Goal: Transaction & Acquisition: Purchase product/service

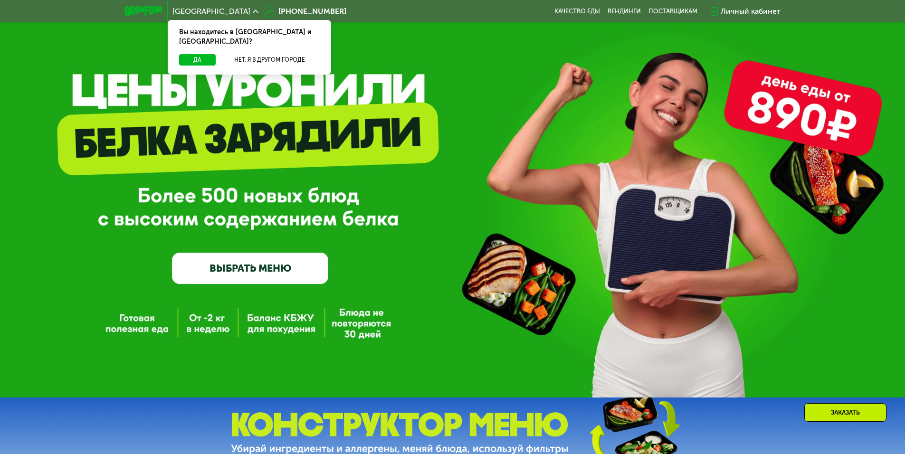
scroll to position [190, 0]
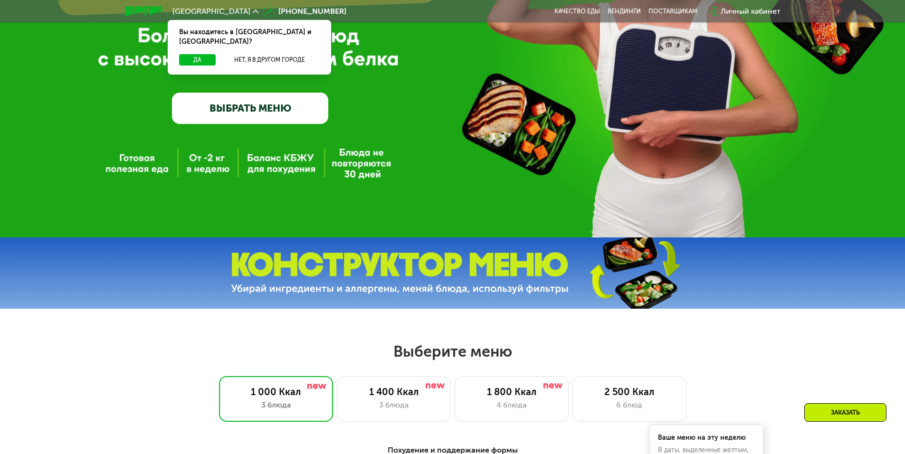
click at [215, 113] on link "ВЫБРАТЬ МЕНЮ" at bounding box center [250, 108] width 156 height 31
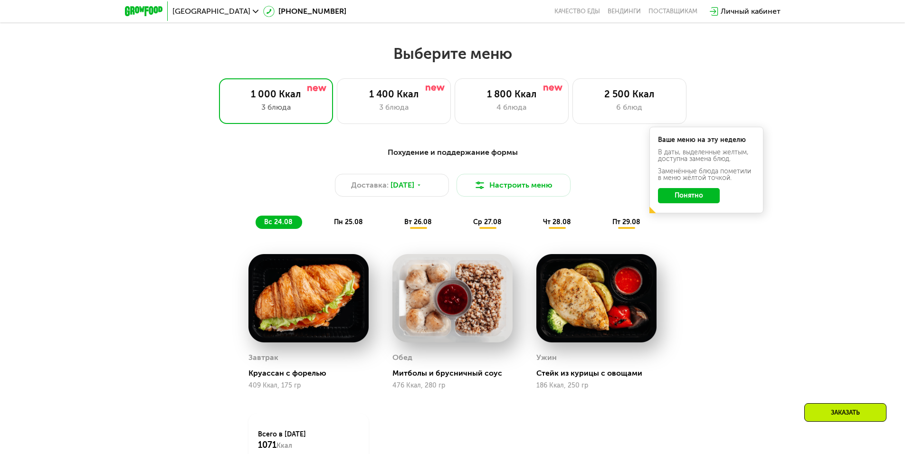
scroll to position [513, 0]
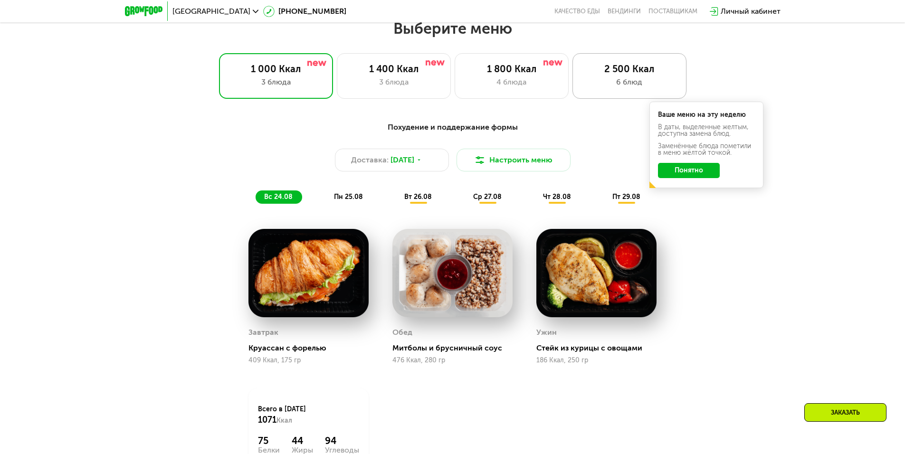
click at [591, 87] on div "6 блюд" at bounding box center [630, 82] width 94 height 11
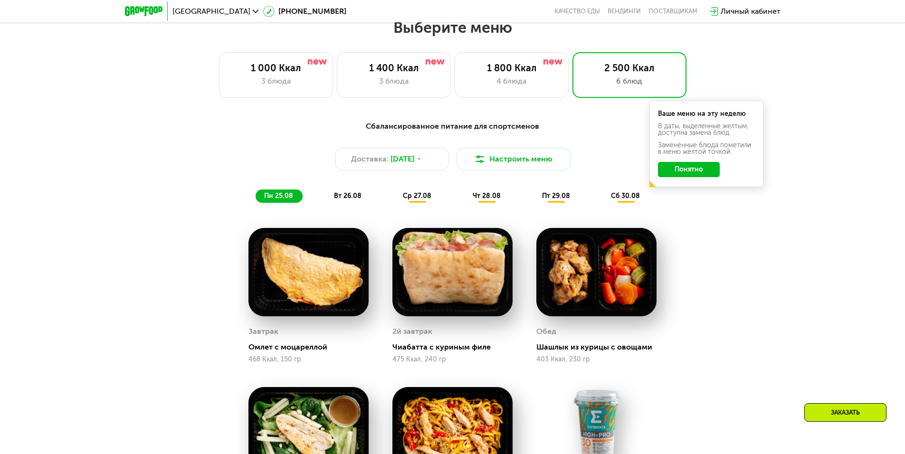
scroll to position [466, 0]
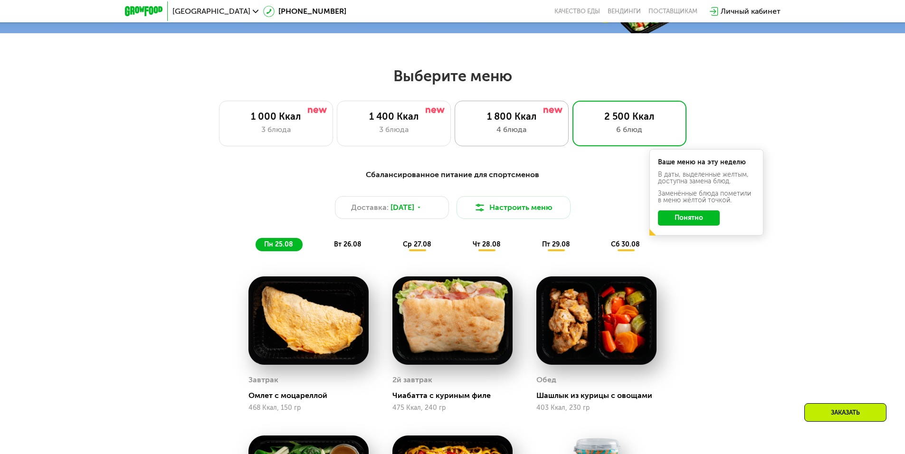
click at [529, 115] on div "1 800 Ккал" at bounding box center [512, 116] width 94 height 11
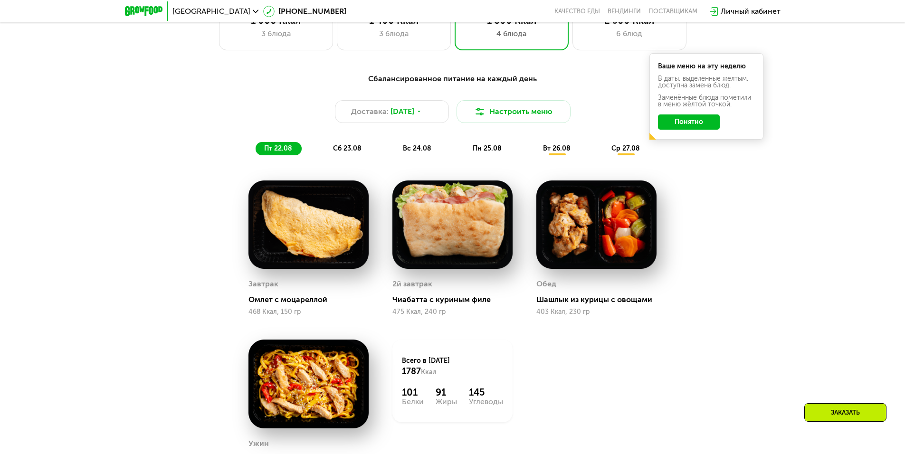
scroll to position [561, 0]
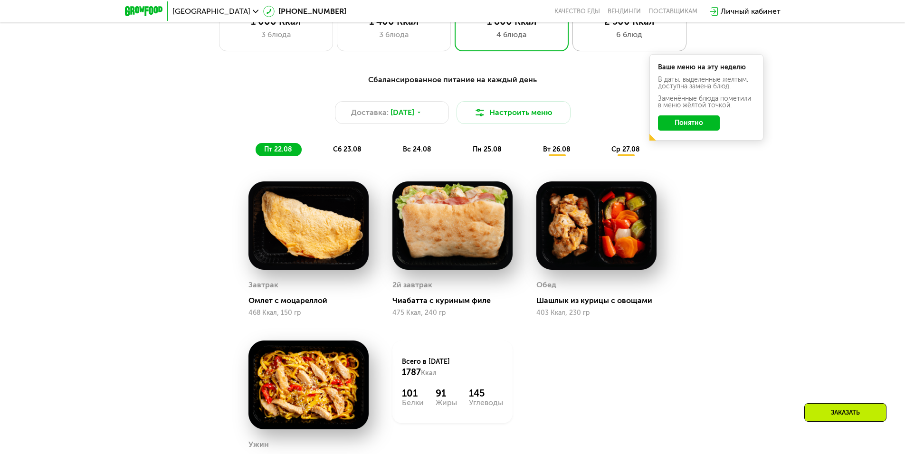
click at [652, 45] on div "2 500 Ккал 6 блюд" at bounding box center [630, 29] width 114 height 46
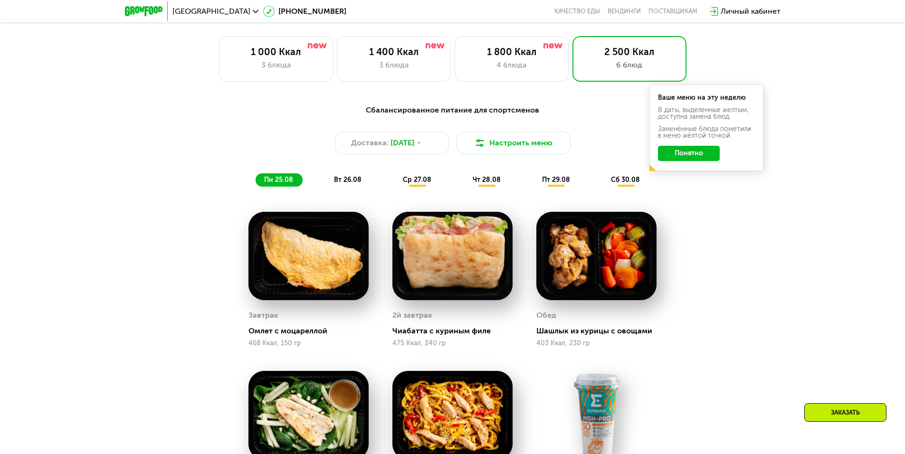
scroll to position [513, 0]
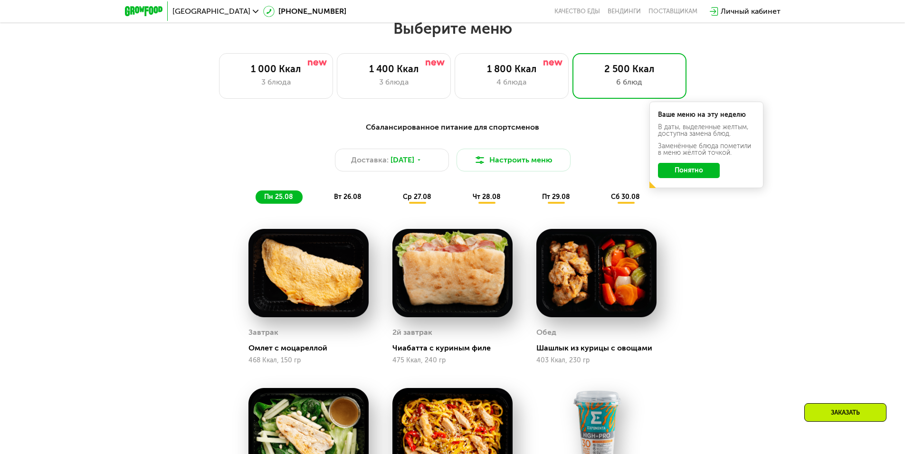
click at [346, 201] on span "вт 26.08" at bounding box center [348, 197] width 28 height 8
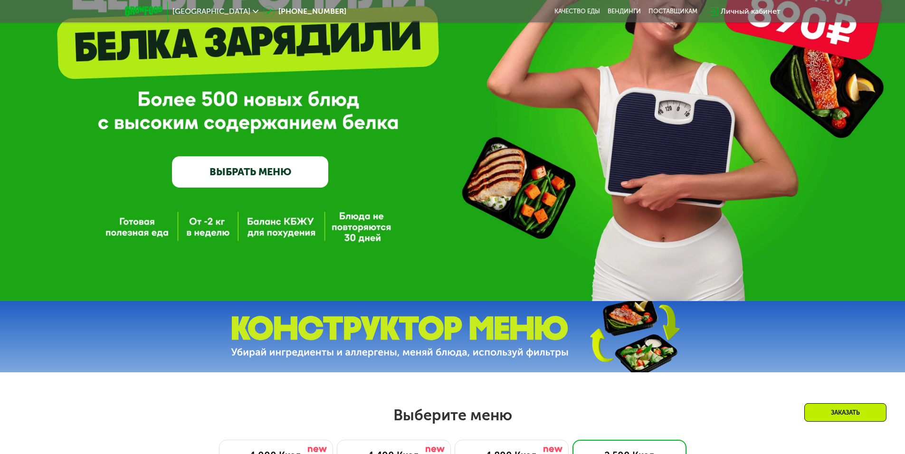
scroll to position [38, 0]
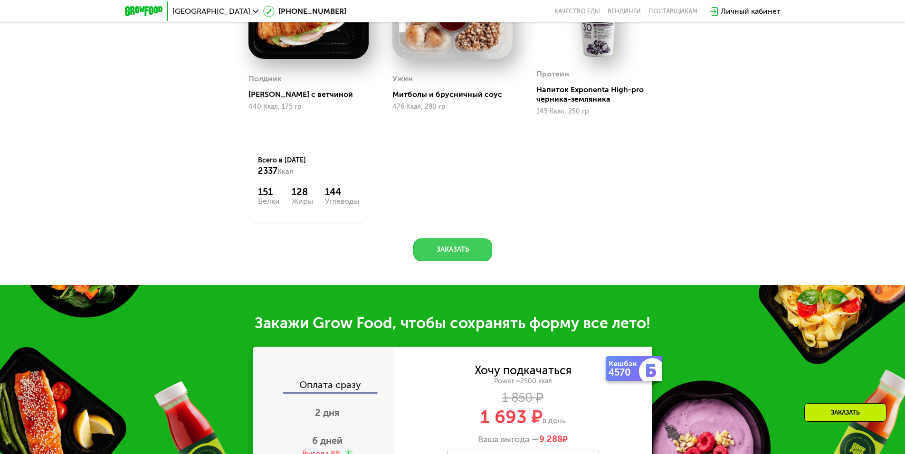
click at [464, 239] on button "Заказать" at bounding box center [453, 250] width 79 height 23
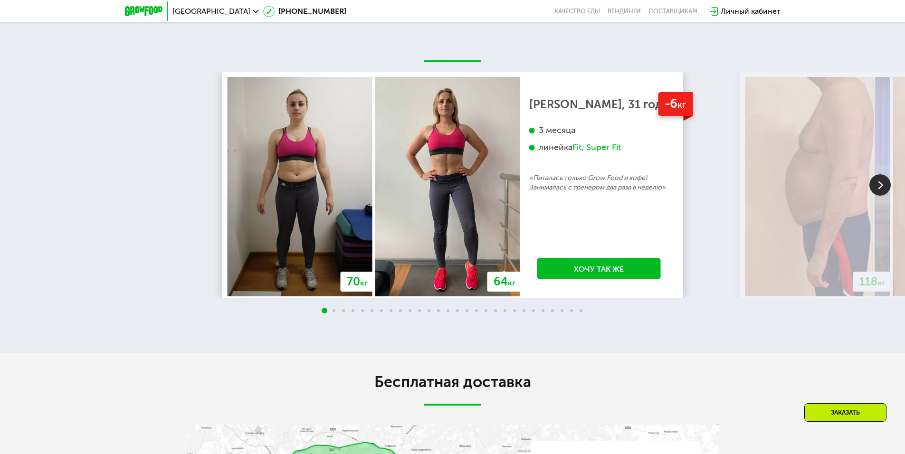
scroll to position [1981, 0]
